Goal: Task Accomplishment & Management: Use online tool/utility

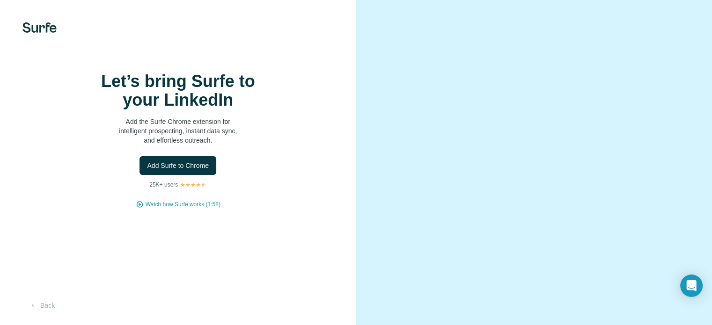
scroll to position [27, 0]
click at [196, 208] on span "Watch how Surfe works (1:58)" at bounding box center [183, 204] width 75 height 8
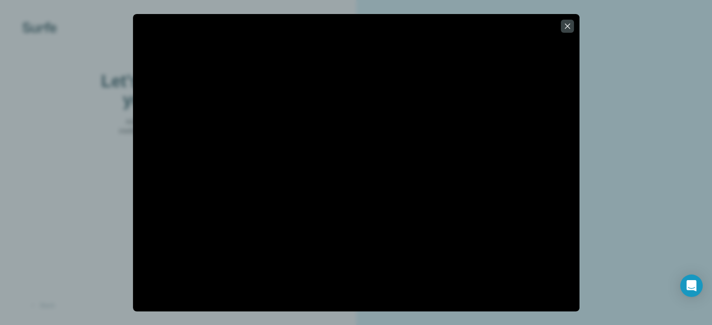
click at [69, 162] on div at bounding box center [356, 162] width 712 height 325
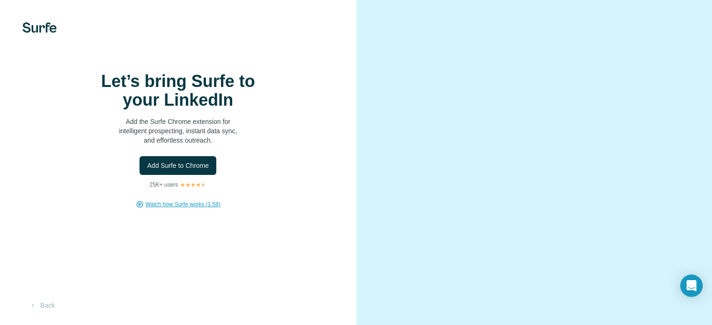
scroll to position [0, 0]
click at [200, 175] on button "Add Surfe to Chrome" at bounding box center [178, 165] width 77 height 19
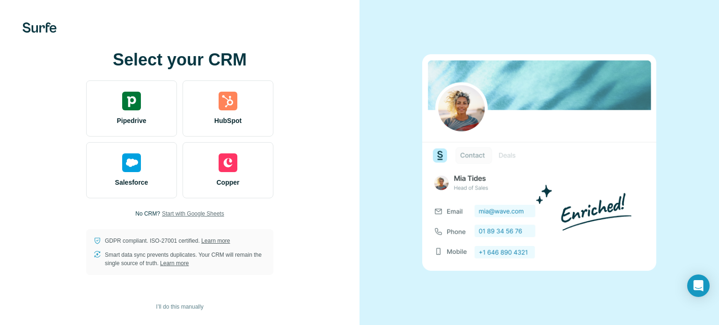
click at [198, 215] on span "Start with Google Sheets" at bounding box center [193, 214] width 62 height 8
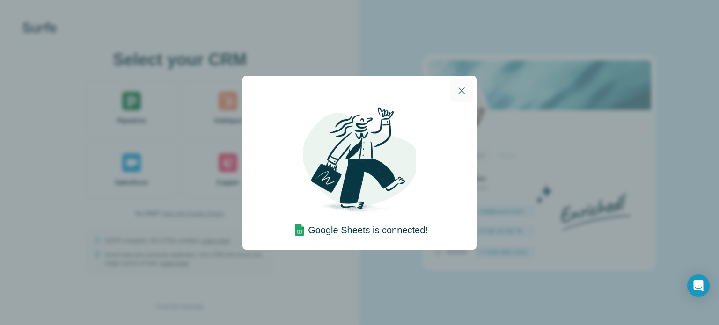
click at [466, 89] on icon "button" at bounding box center [461, 90] width 11 height 11
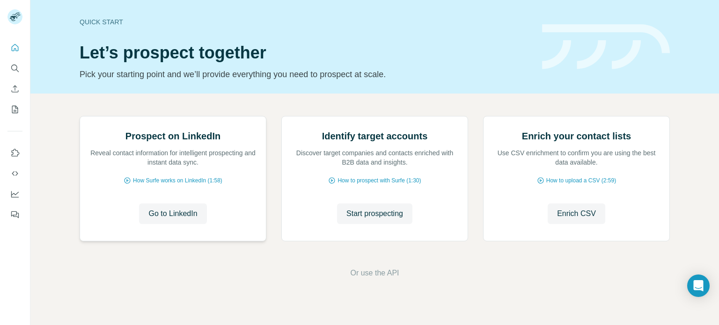
scroll to position [79, 0]
click at [368, 220] on span "Start prospecting" at bounding box center [374, 213] width 57 height 11
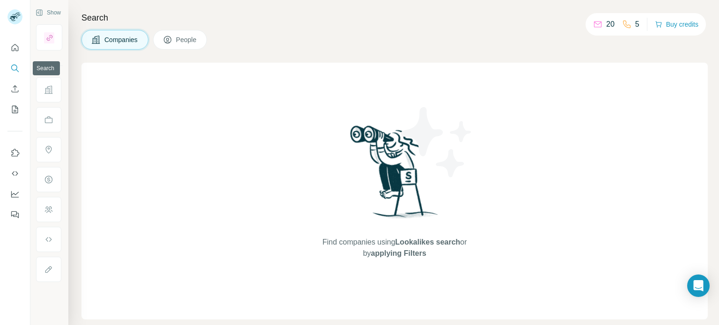
click at [20, 68] on button "Search" at bounding box center [14, 68] width 15 height 17
click at [14, 44] on icon "Quick start" at bounding box center [15, 47] width 7 height 7
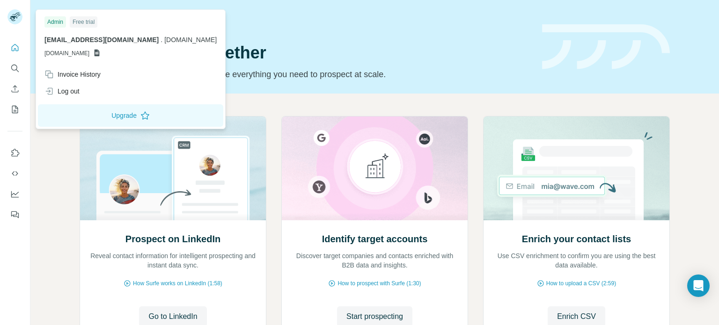
click at [84, 22] on div "Free trial" at bounding box center [84, 21] width 28 height 11
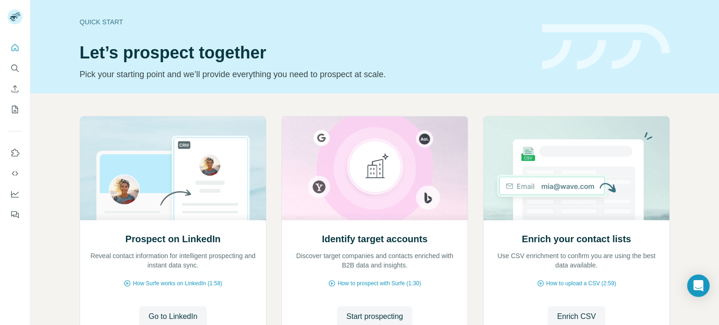
click at [401, 37] on div "Quick start Let’s prospect together Pick your starting point and we’ll provide …" at bounding box center [305, 47] width 451 height 68
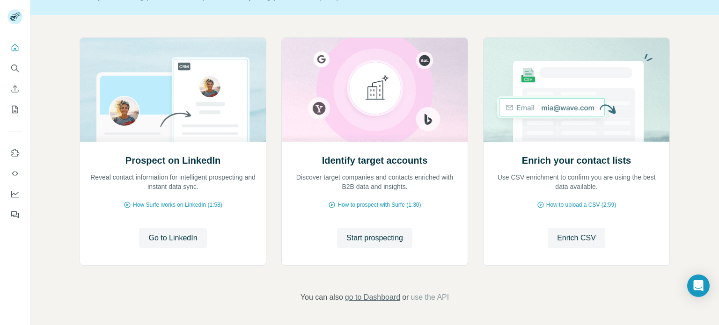
click at [387, 297] on span "go to Dashboard" at bounding box center [372, 297] width 55 height 11
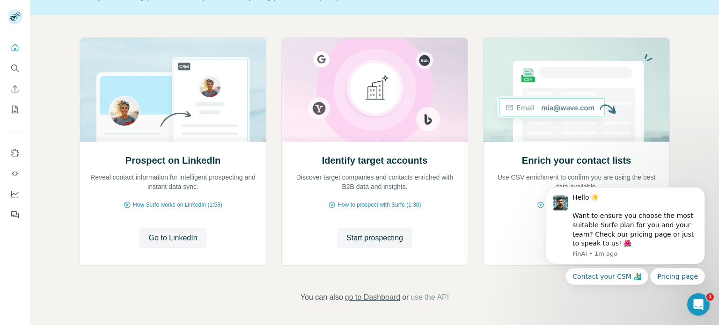
scroll to position [0, 0]
click at [352, 233] on span "Start prospecting" at bounding box center [374, 238] width 57 height 11
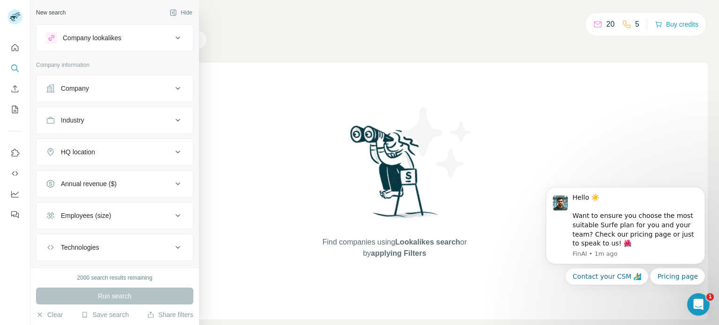
click at [172, 41] on icon at bounding box center [177, 37] width 11 height 11
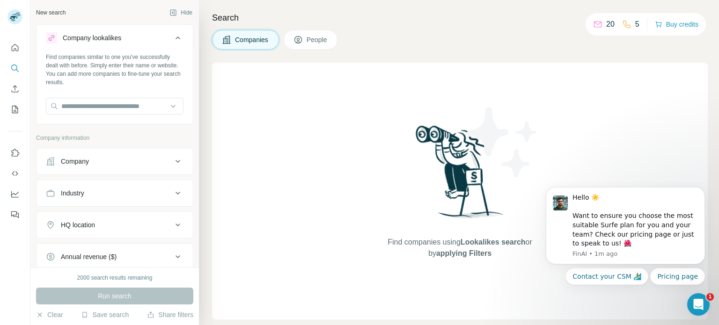
click at [172, 41] on icon at bounding box center [177, 37] width 11 height 11
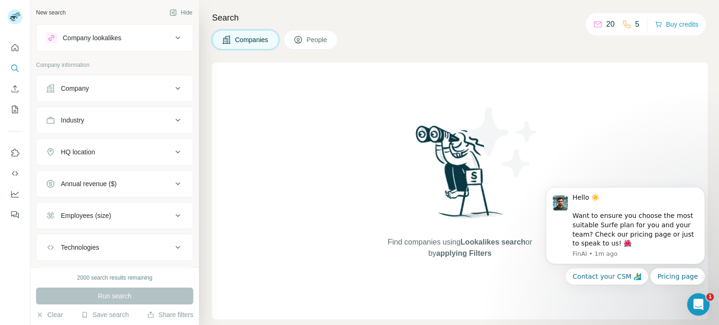
click at [148, 91] on div "Company" at bounding box center [109, 88] width 126 height 9
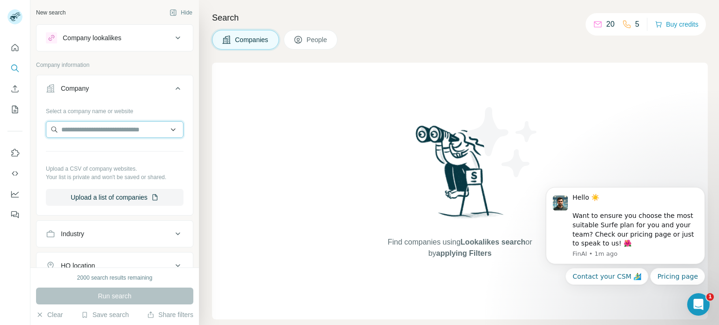
click at [136, 132] on input "text" at bounding box center [115, 129] width 138 height 17
click at [128, 109] on div "Select a company name or website" at bounding box center [115, 109] width 138 height 12
click at [119, 224] on button "Industry" at bounding box center [115, 234] width 156 height 22
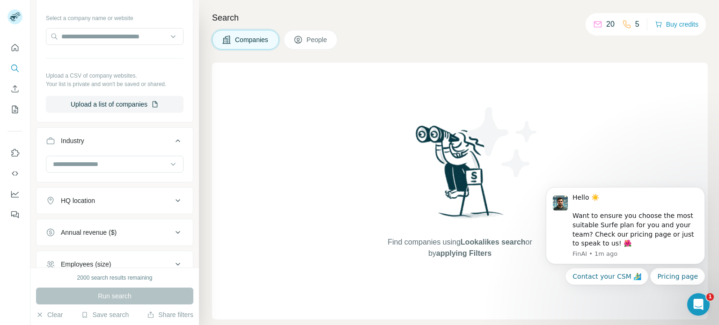
scroll to position [94, 0]
click at [107, 166] on input at bounding box center [110, 164] width 116 height 10
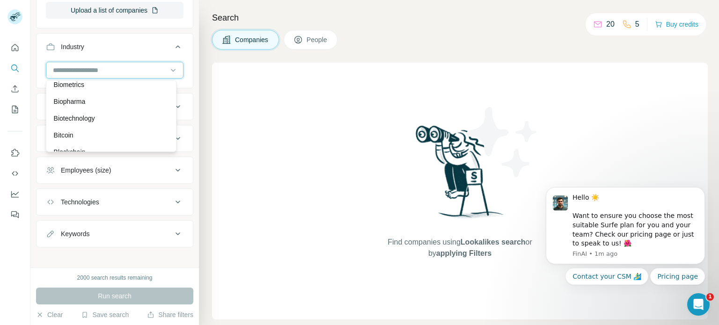
scroll to position [936, 0]
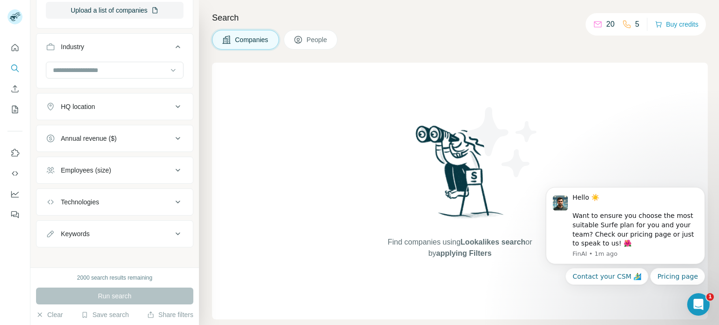
click at [109, 103] on div "HQ location" at bounding box center [109, 106] width 126 height 9
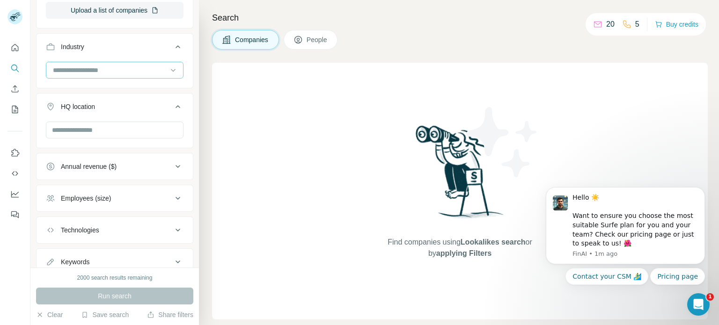
click at [114, 69] on input at bounding box center [110, 70] width 116 height 10
click at [125, 71] on input at bounding box center [110, 70] width 116 height 10
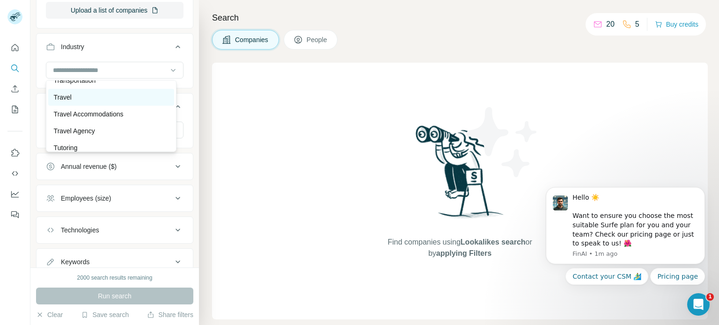
scroll to position [9653, 0]
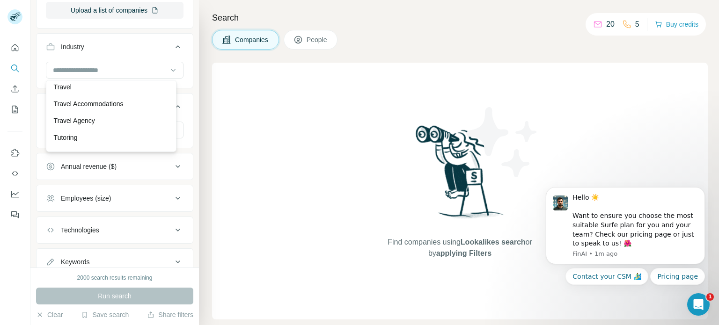
click at [115, 75] on div "Transportation" at bounding box center [111, 70] width 115 height 9
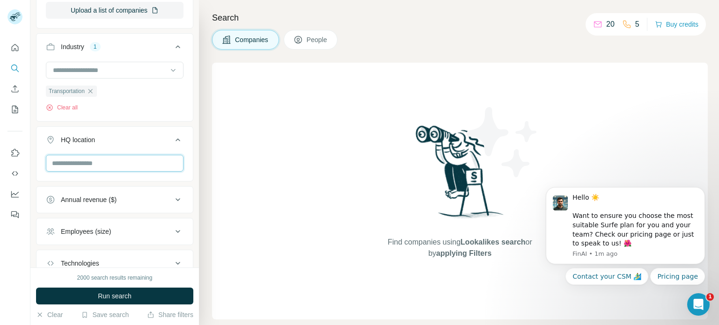
click at [95, 159] on input "text" at bounding box center [115, 163] width 138 height 17
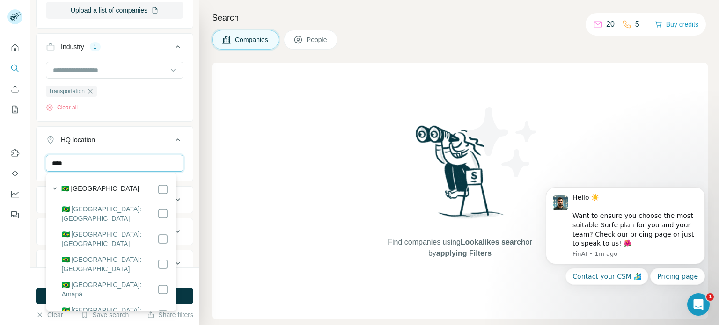
type input "****"
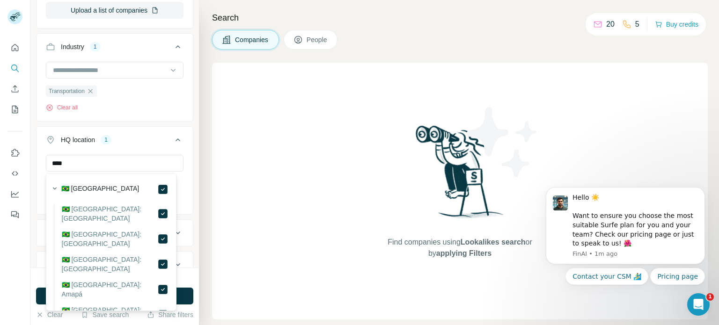
click at [189, 145] on div "New search Hide Company lookalikes Company information Company Select a company…" at bounding box center [114, 134] width 169 height 268
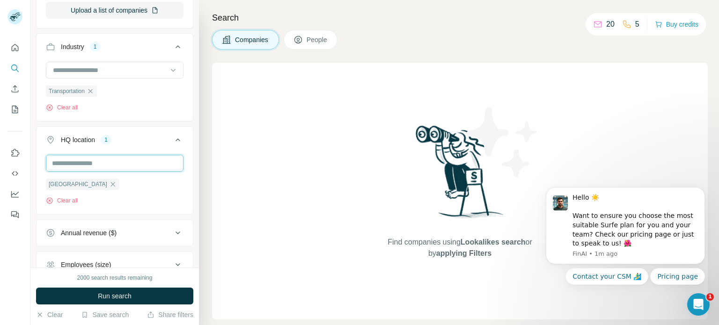
click at [124, 159] on input "text" at bounding box center [115, 163] width 138 height 17
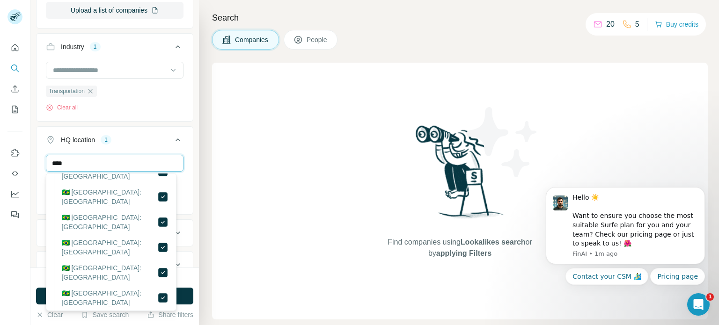
scroll to position [438, 0]
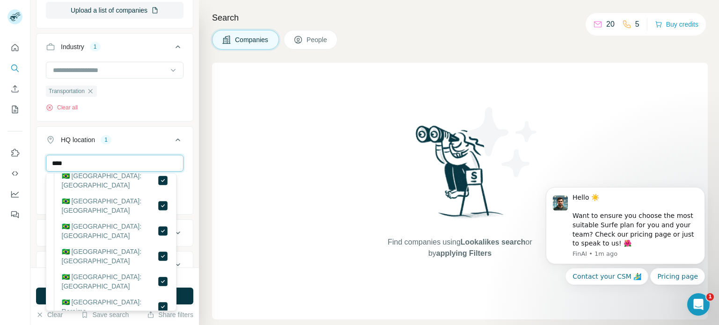
type input "****"
click at [186, 235] on div "New search Hide Company lookalikes Company information Company Select a company…" at bounding box center [114, 134] width 169 height 268
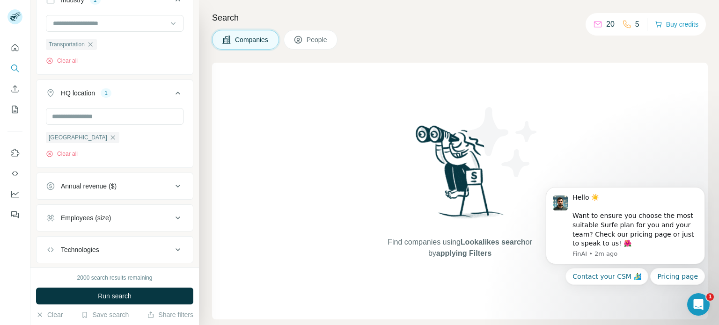
scroll to position [287, 0]
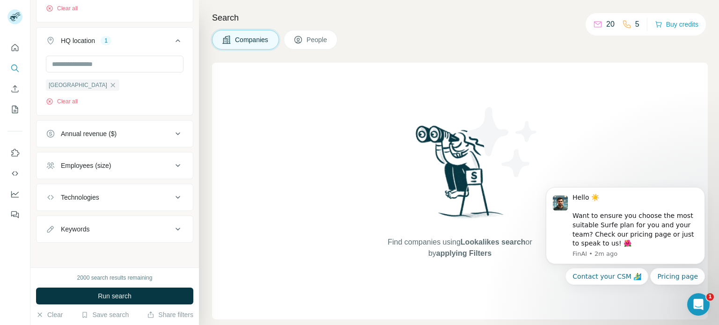
drag, startPoint x: 169, startPoint y: 169, endPoint x: 163, endPoint y: 173, distance: 7.3
click at [172, 168] on icon at bounding box center [177, 165] width 11 height 11
click at [52, 237] on icon at bounding box center [51, 238] width 11 height 11
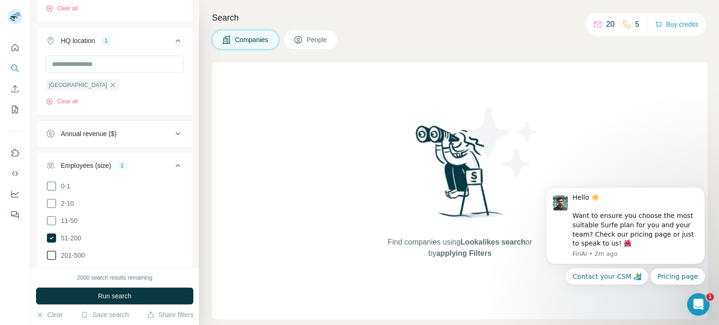
drag, startPoint x: 51, startPoint y: 254, endPoint x: 64, endPoint y: 247, distance: 14.9
click at [52, 254] on icon at bounding box center [51, 255] width 11 height 11
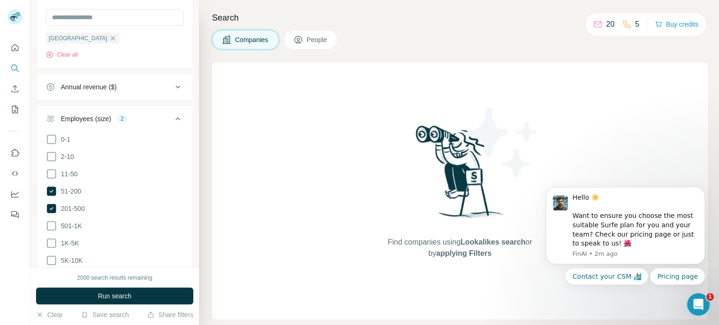
click at [83, 295] on button "Run search" at bounding box center [114, 296] width 157 height 17
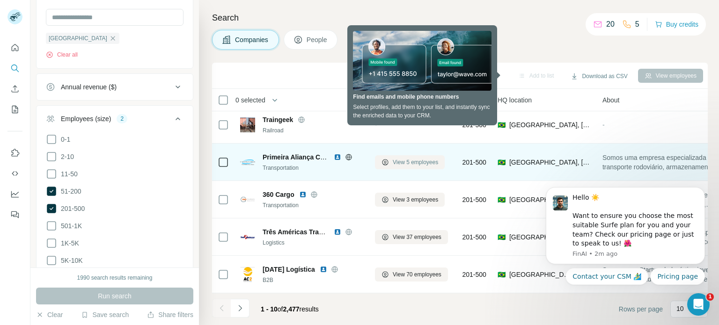
scroll to position [197, 0]
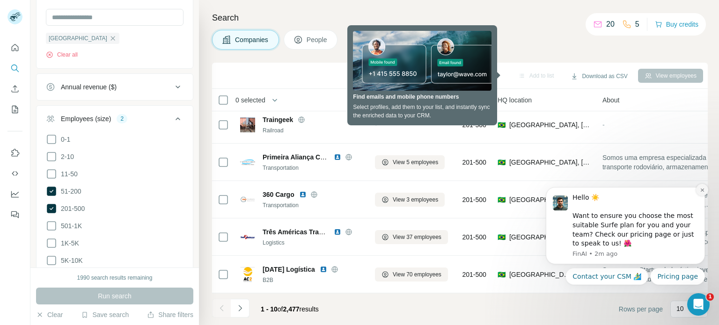
click at [700, 189] on icon "Dismiss notification" at bounding box center [702, 190] width 5 height 5
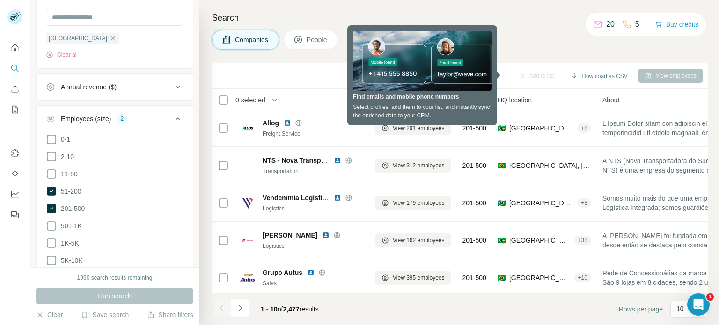
scroll to position [0, 0]
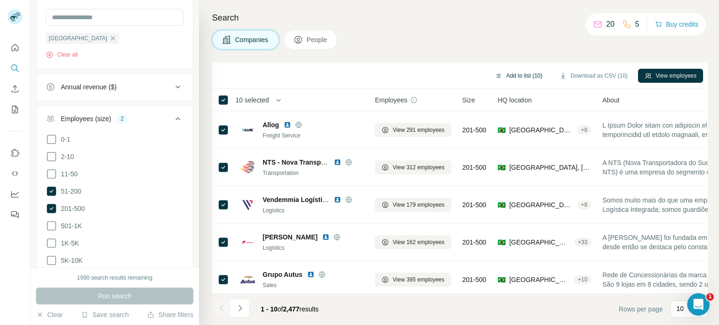
click at [524, 75] on button "Add to list (10)" at bounding box center [518, 76] width 60 height 14
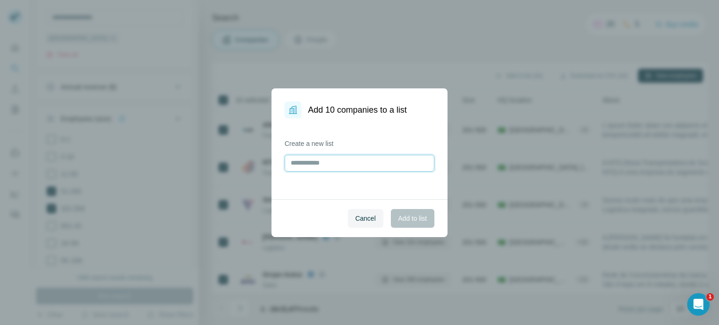
click at [375, 159] on input "text" at bounding box center [360, 163] width 150 height 17
type input "*"
type input "**********"
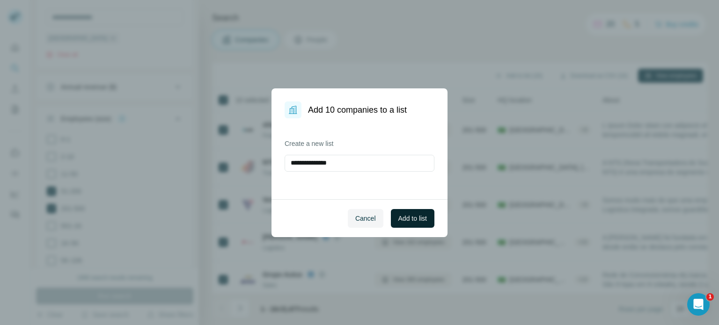
click at [403, 211] on button "Add to list" at bounding box center [413, 218] width 44 height 19
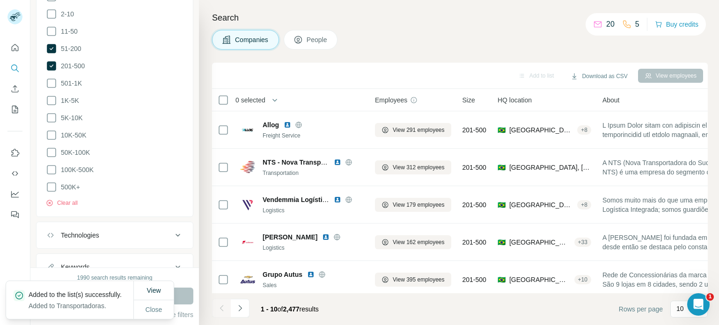
scroll to position [513, 0]
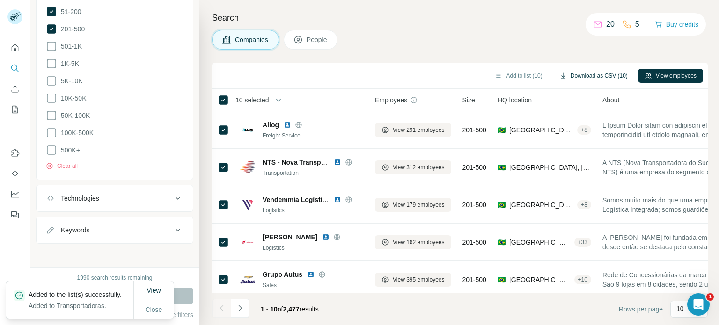
click at [612, 72] on button "Download as CSV (10)" at bounding box center [593, 76] width 81 height 14
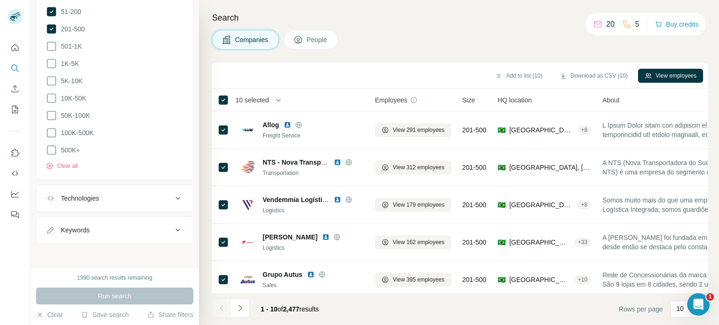
drag, startPoint x: 616, startPoint y: 97, endPoint x: 670, endPoint y: 100, distance: 54.4
click at [670, 100] on div "About" at bounding box center [672, 100] width 139 height 11
click at [574, 101] on div "HQ location" at bounding box center [545, 100] width 94 height 11
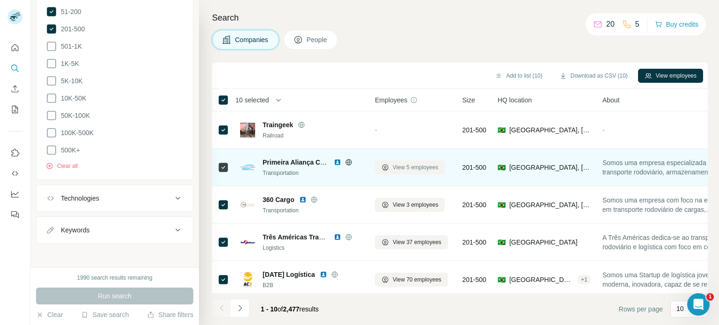
scroll to position [197, 0]
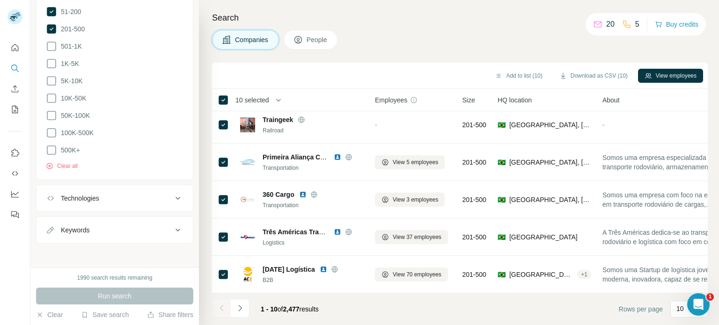
click at [240, 309] on icon "Navigate to next page" at bounding box center [239, 308] width 9 height 9
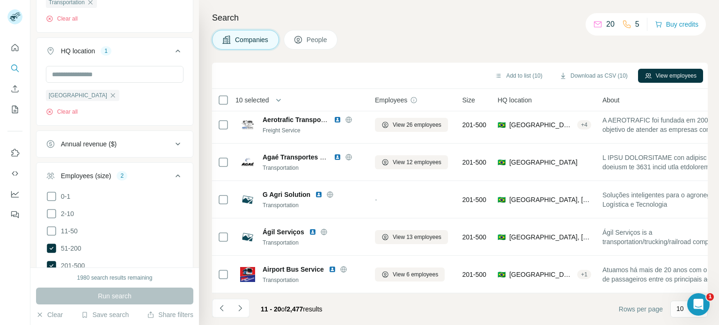
scroll to position [279, 0]
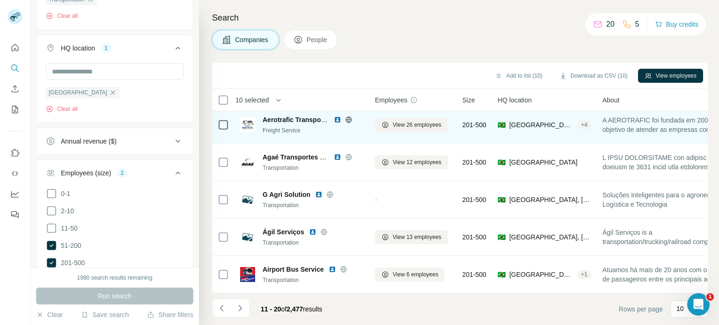
click at [287, 116] on span "Aerotrafic Transportes e Logística" at bounding box center [316, 119] width 106 height 7
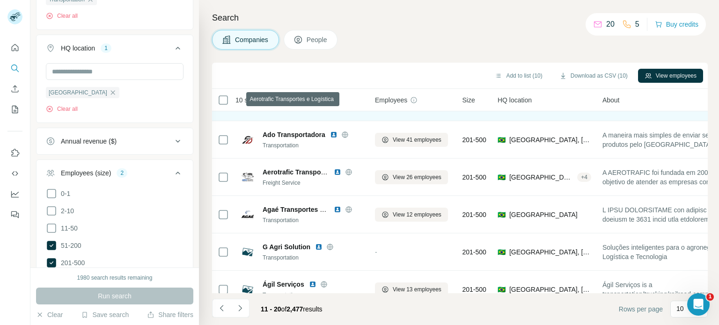
scroll to position [103, 0]
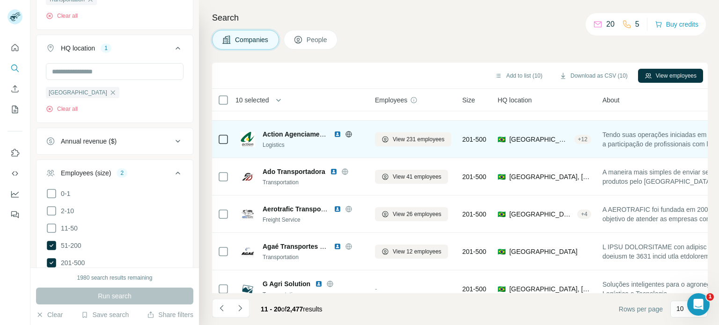
click at [309, 132] on span "Action Agenciamento de Cargas Ltda" at bounding box center [321, 134] width 116 height 7
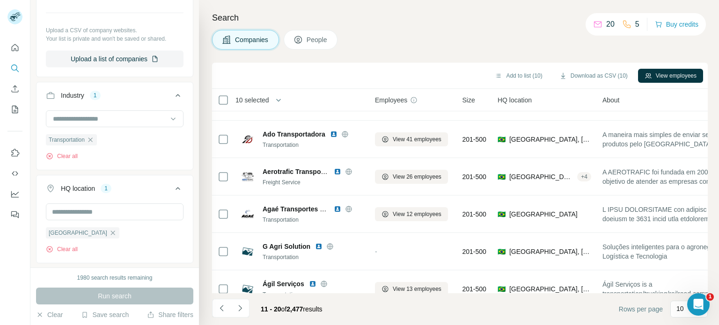
scroll to position [0, 0]
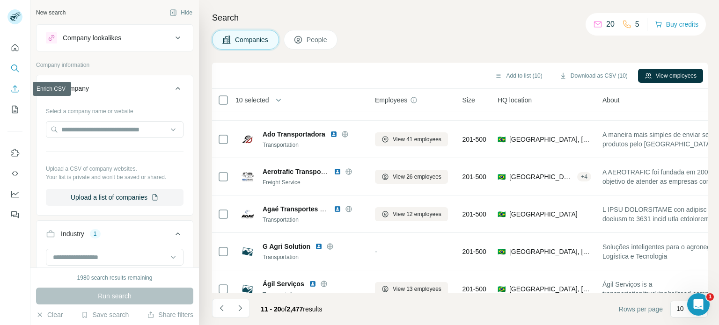
click at [15, 89] on icon "Enrich CSV" at bounding box center [14, 88] width 9 height 9
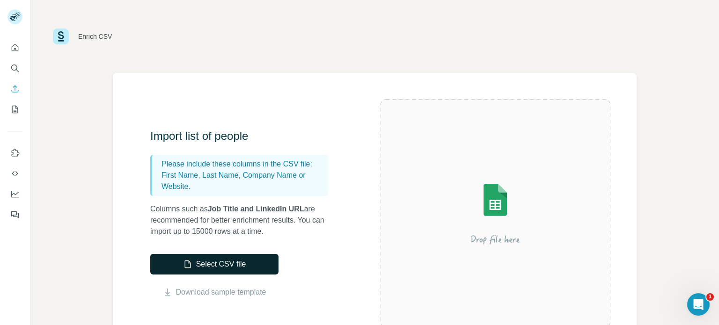
click at [245, 265] on button "Select CSV file" at bounding box center [214, 264] width 128 height 21
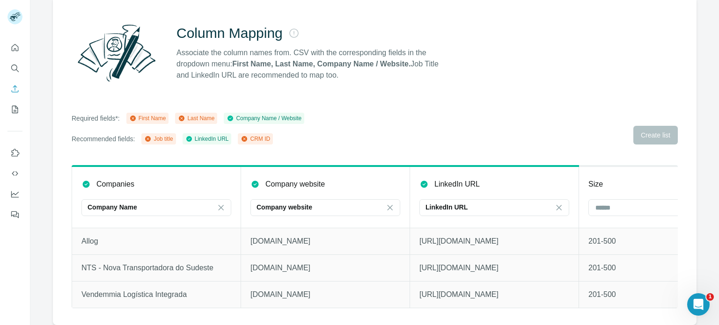
click at [651, 129] on div "Required fields*: First Name Last Name Company Name / Website Recommended field…" at bounding box center [375, 129] width 606 height 32
click at [651, 125] on div "Required fields*: First Name Last Name Company Name / Website Recommended field…" at bounding box center [375, 129] width 606 height 32
click at [445, 179] on p "LinkedIn URL" at bounding box center [456, 184] width 45 height 11
click at [453, 203] on p "LinkedIn URL" at bounding box center [447, 207] width 42 height 9
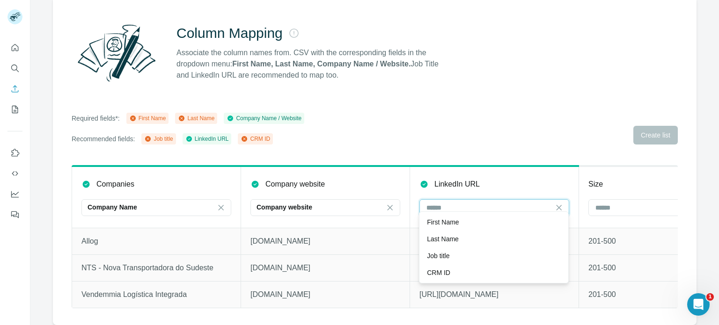
click at [453, 203] on input at bounding box center [489, 208] width 126 height 10
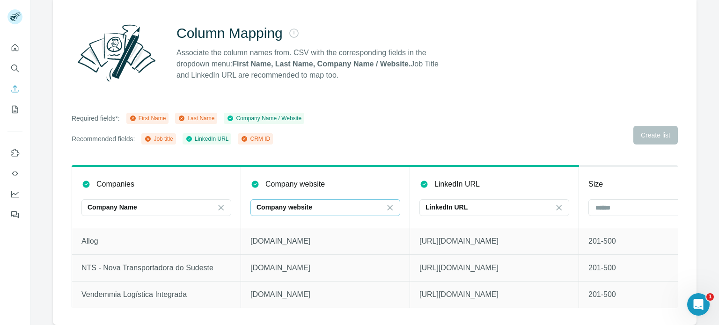
click at [354, 206] on div "Company website" at bounding box center [320, 208] width 126 height 16
click at [352, 204] on input at bounding box center [320, 208] width 126 height 10
click at [187, 205] on div "Company Name" at bounding box center [151, 207] width 126 height 9
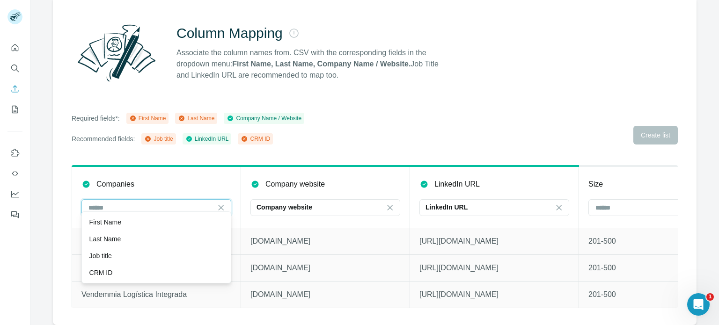
click at [186, 206] on input at bounding box center [151, 208] width 126 height 10
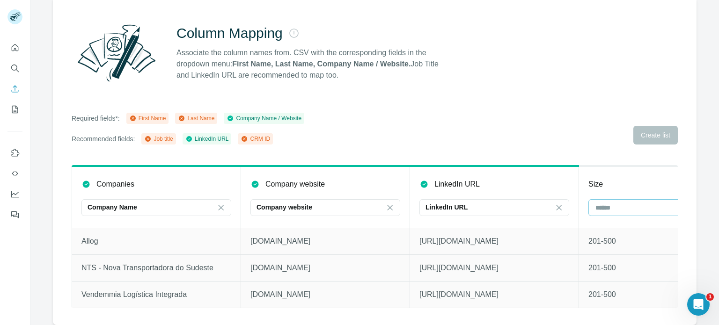
click at [616, 203] on input at bounding box center [658, 208] width 126 height 10
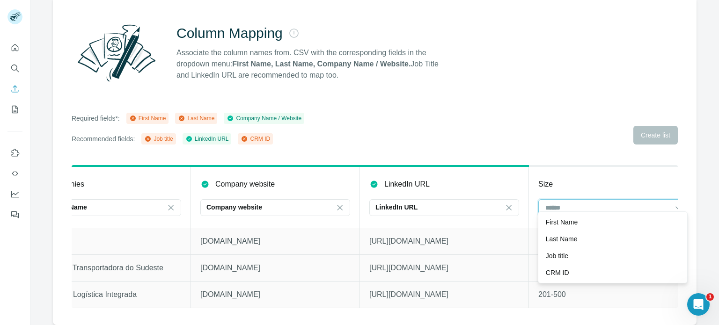
click at [616, 203] on input at bounding box center [607, 208] width 126 height 10
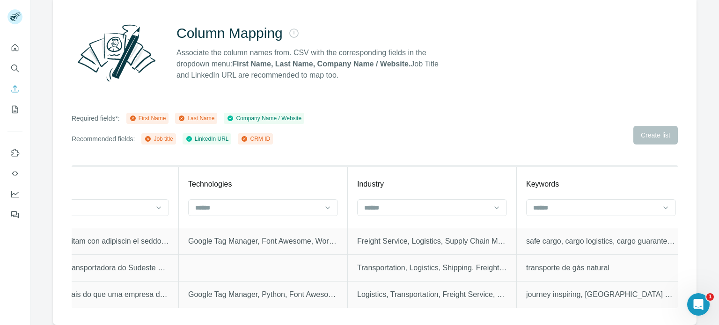
scroll to position [0, 1090]
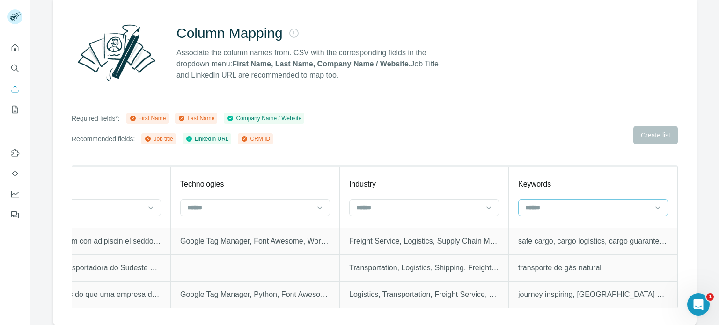
click at [564, 207] on div at bounding box center [587, 208] width 126 height 16
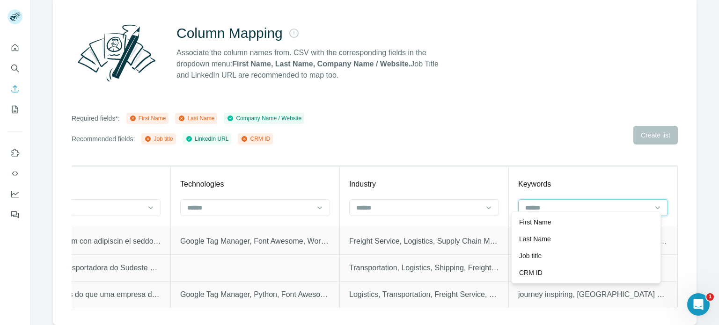
click at [563, 204] on input at bounding box center [587, 208] width 126 height 10
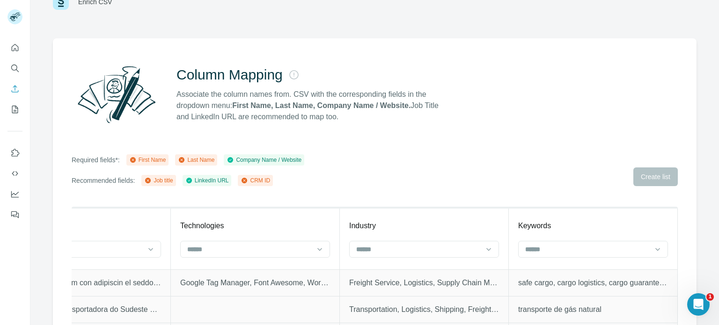
scroll to position [0, 0]
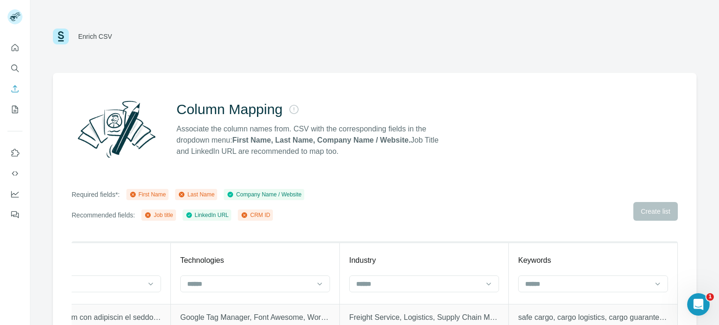
click at [283, 140] on strong "First Name, Last Name, Company Name / Website." at bounding box center [321, 140] width 178 height 8
click at [15, 111] on icon "My lists" at bounding box center [16, 109] width 5 height 6
